Goal: Information Seeking & Learning: Learn about a topic

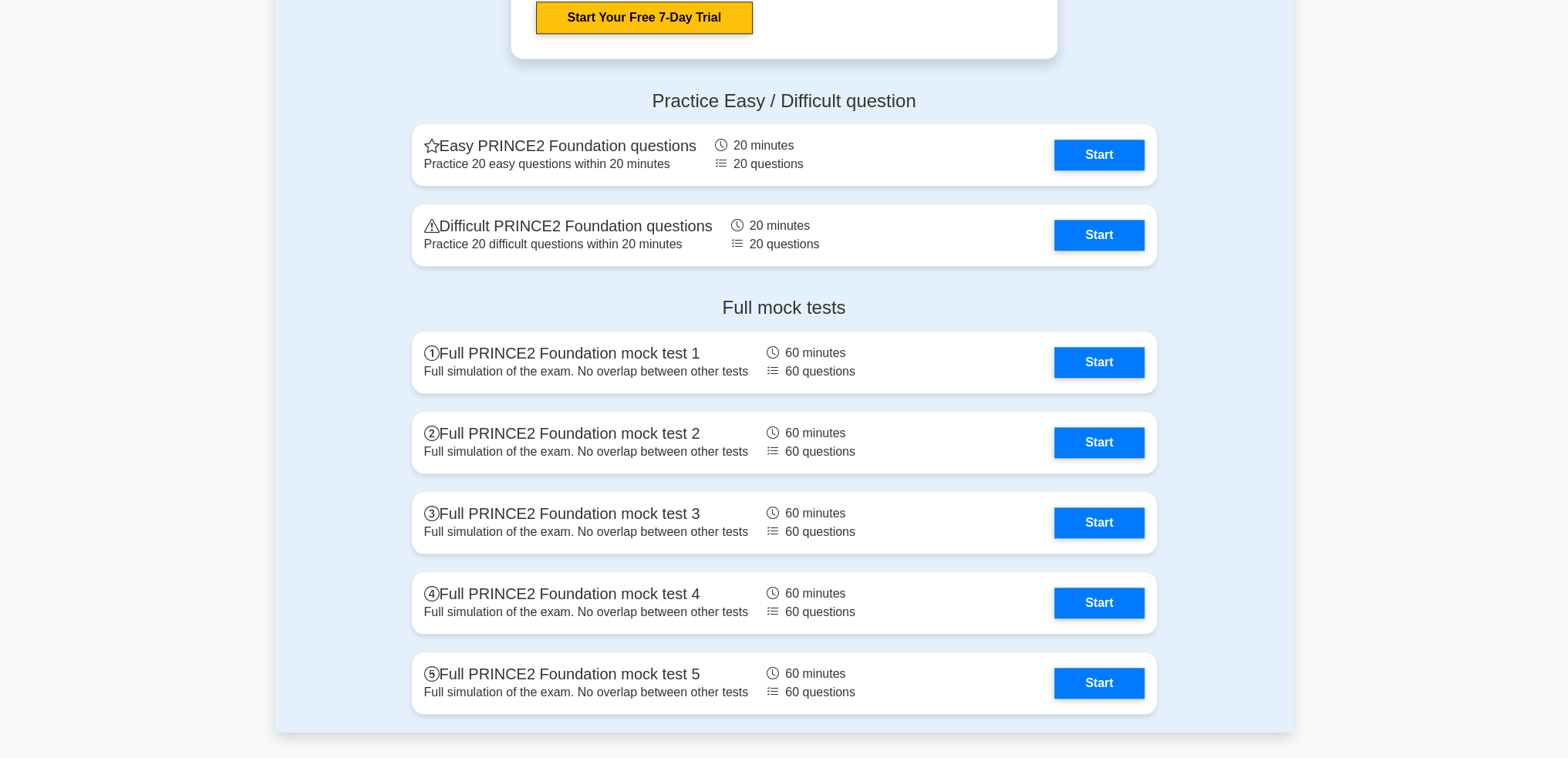
scroll to position [2005, 0]
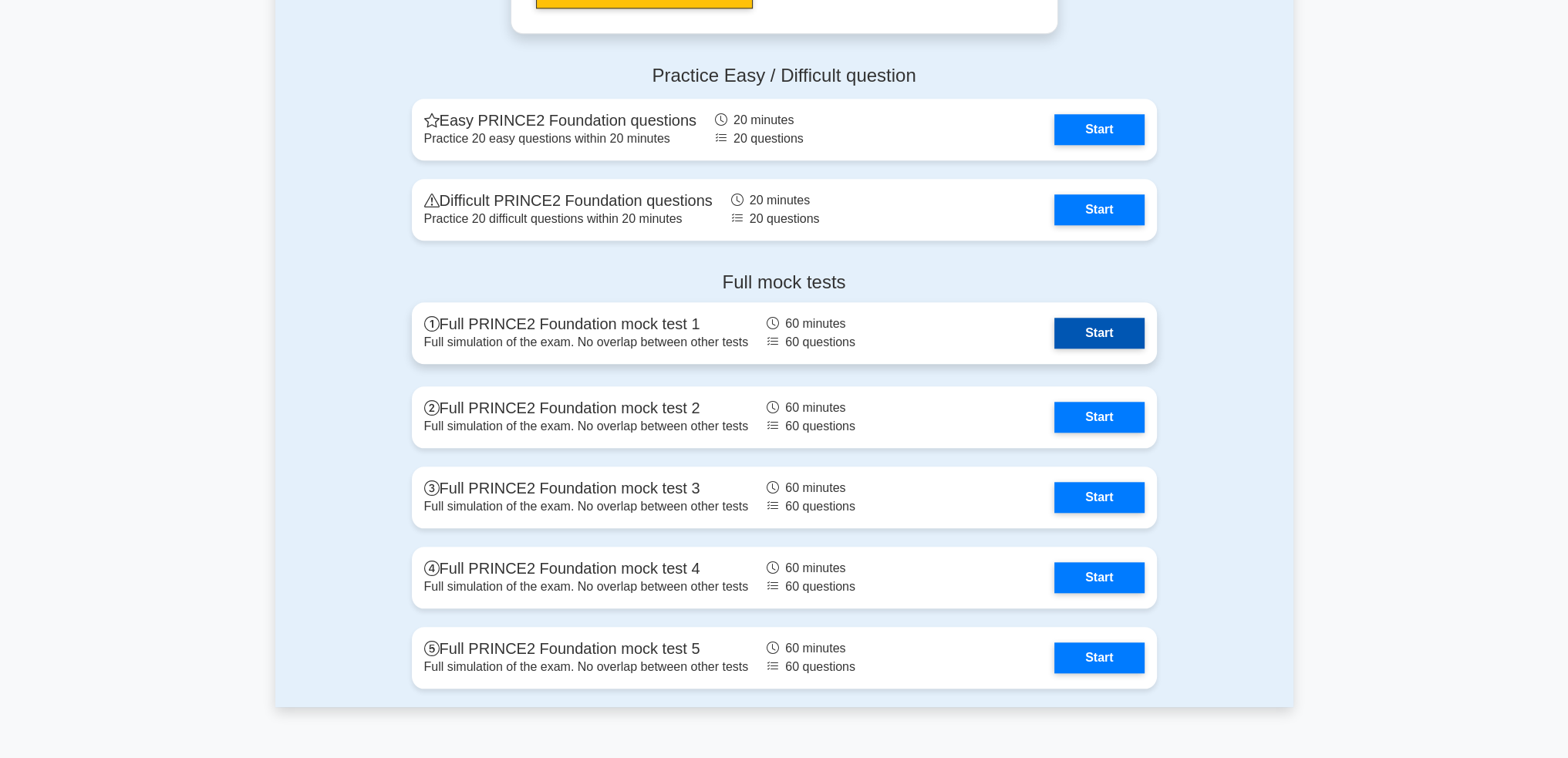
click at [975, 331] on link "Start" at bounding box center [1099, 333] width 90 height 31
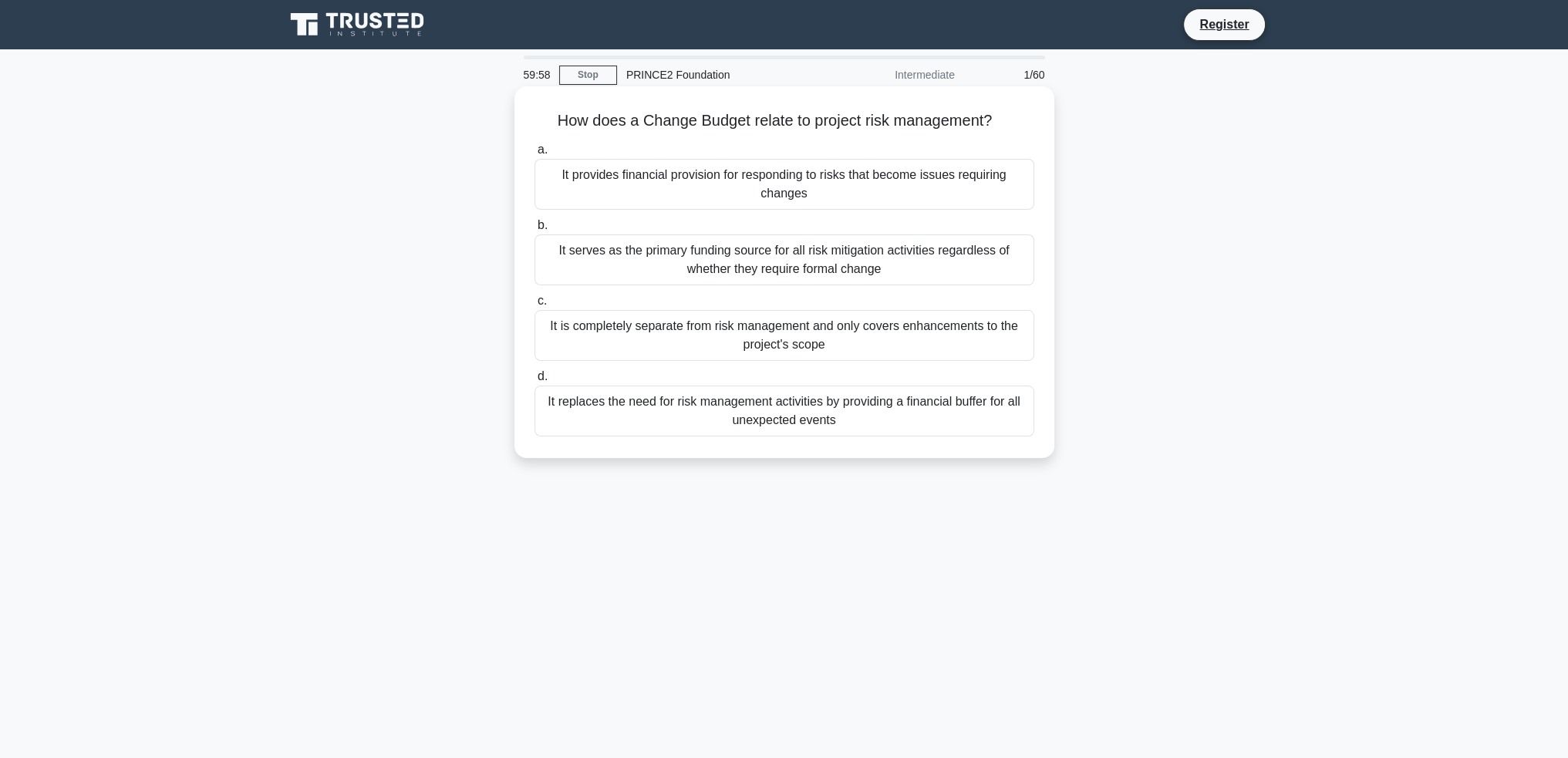
click at [701, 186] on div "It provides financial provision for responding to risks that become issues requ…" at bounding box center [784, 185] width 500 height 51
click at [534, 155] on input "a. It provides financial provision for responding to risks that become issues r…" at bounding box center [534, 150] width 0 height 10
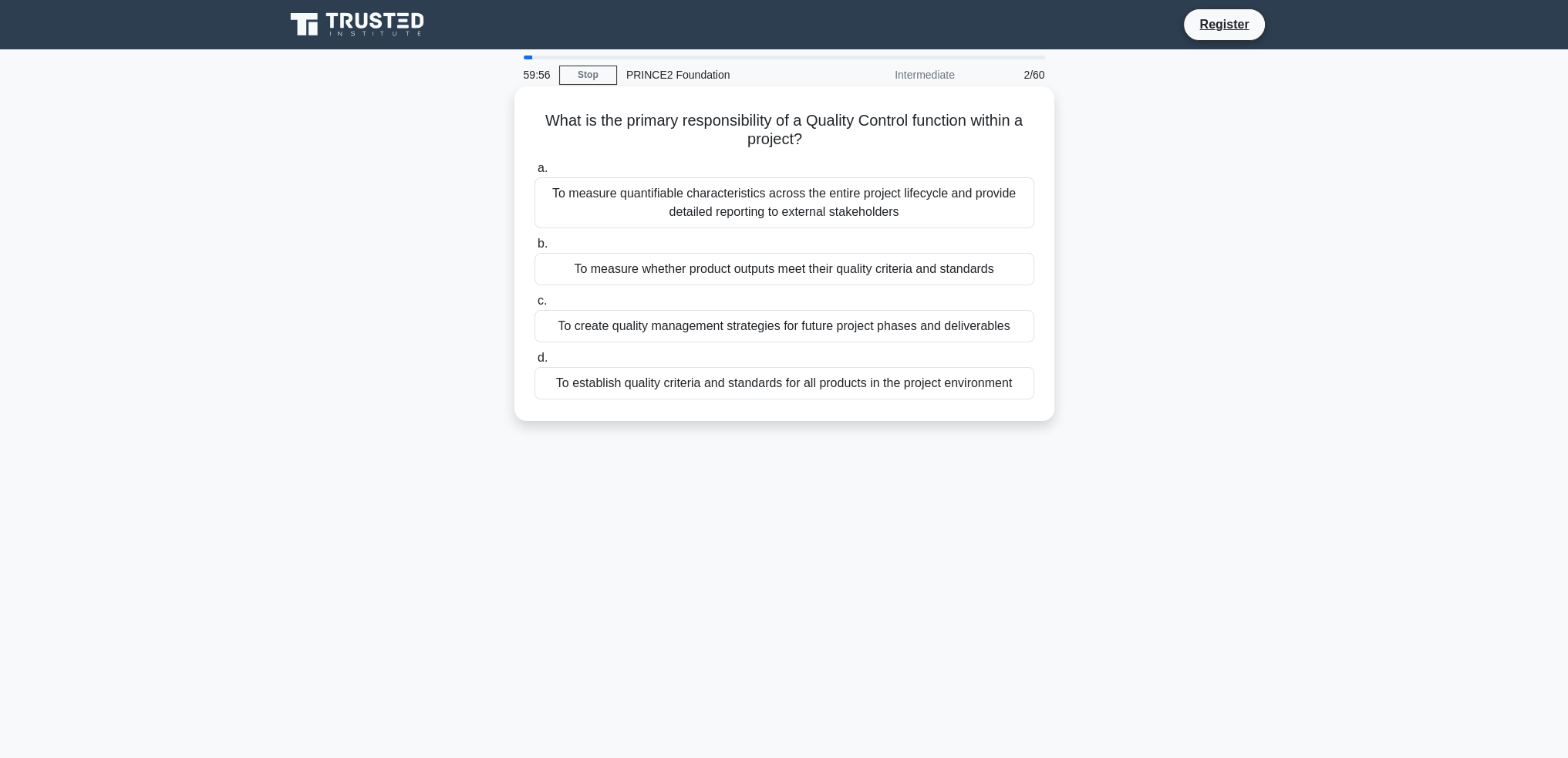
click at [702, 206] on div "To measure quantifiable characteristics across the entire project lifecycle and…" at bounding box center [784, 203] width 500 height 51
click at [534, 174] on input "a. To measure quantifiable characteristics across the entire project lifecycle …" at bounding box center [534, 169] width 0 height 10
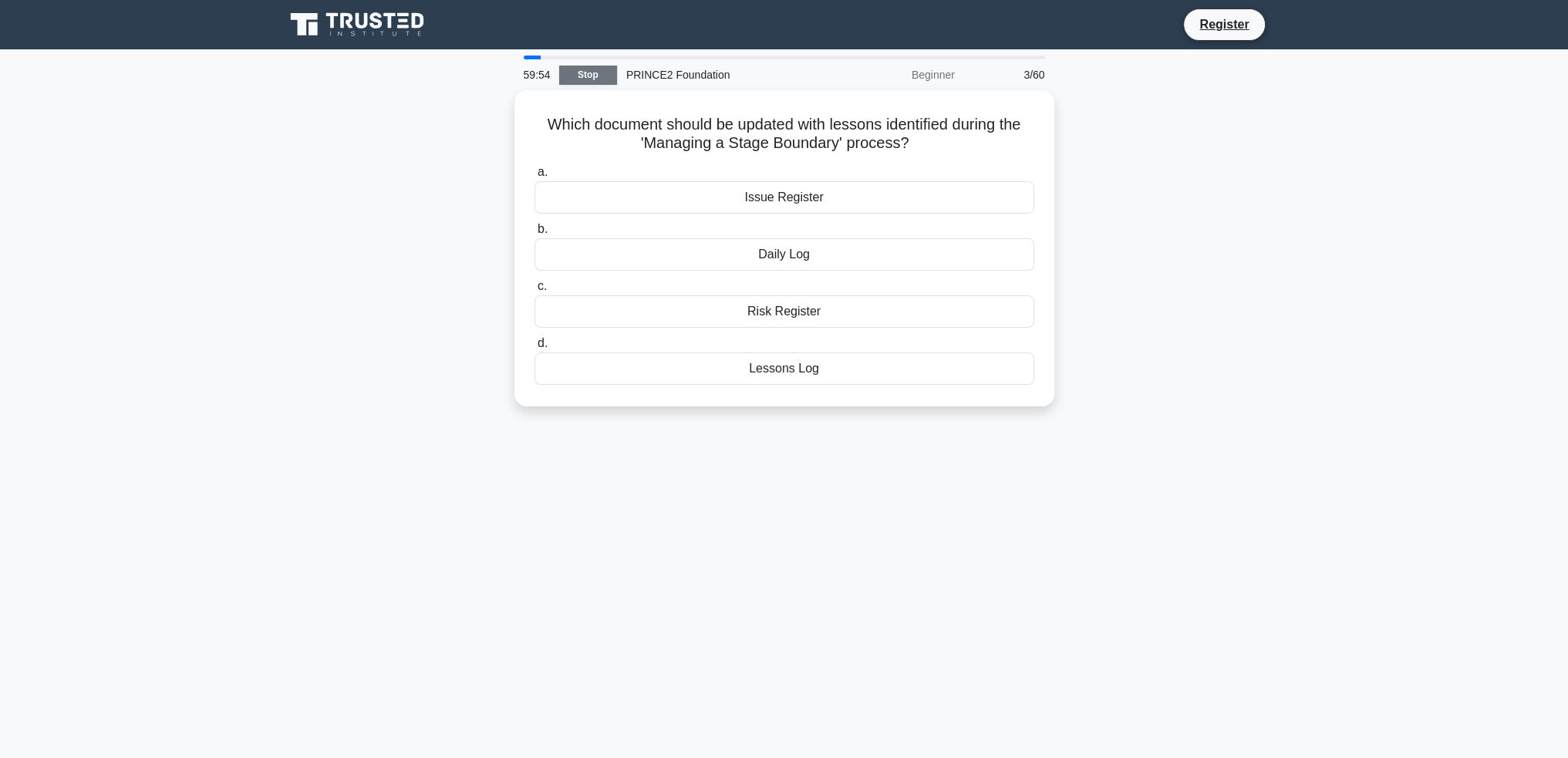
click at [580, 76] on link "Stop" at bounding box center [588, 75] width 58 height 20
